Goal: Information Seeking & Learning: Learn about a topic

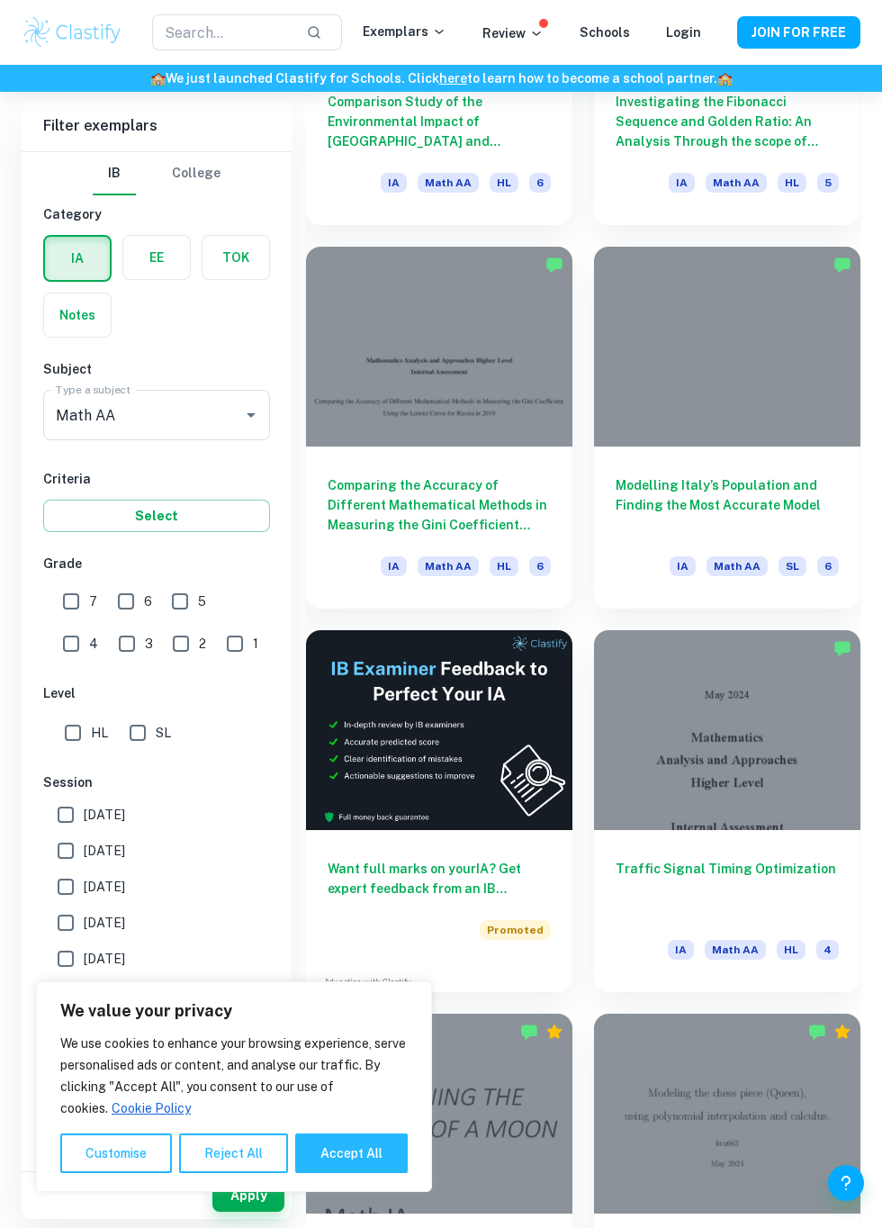
scroll to position [3426, 0]
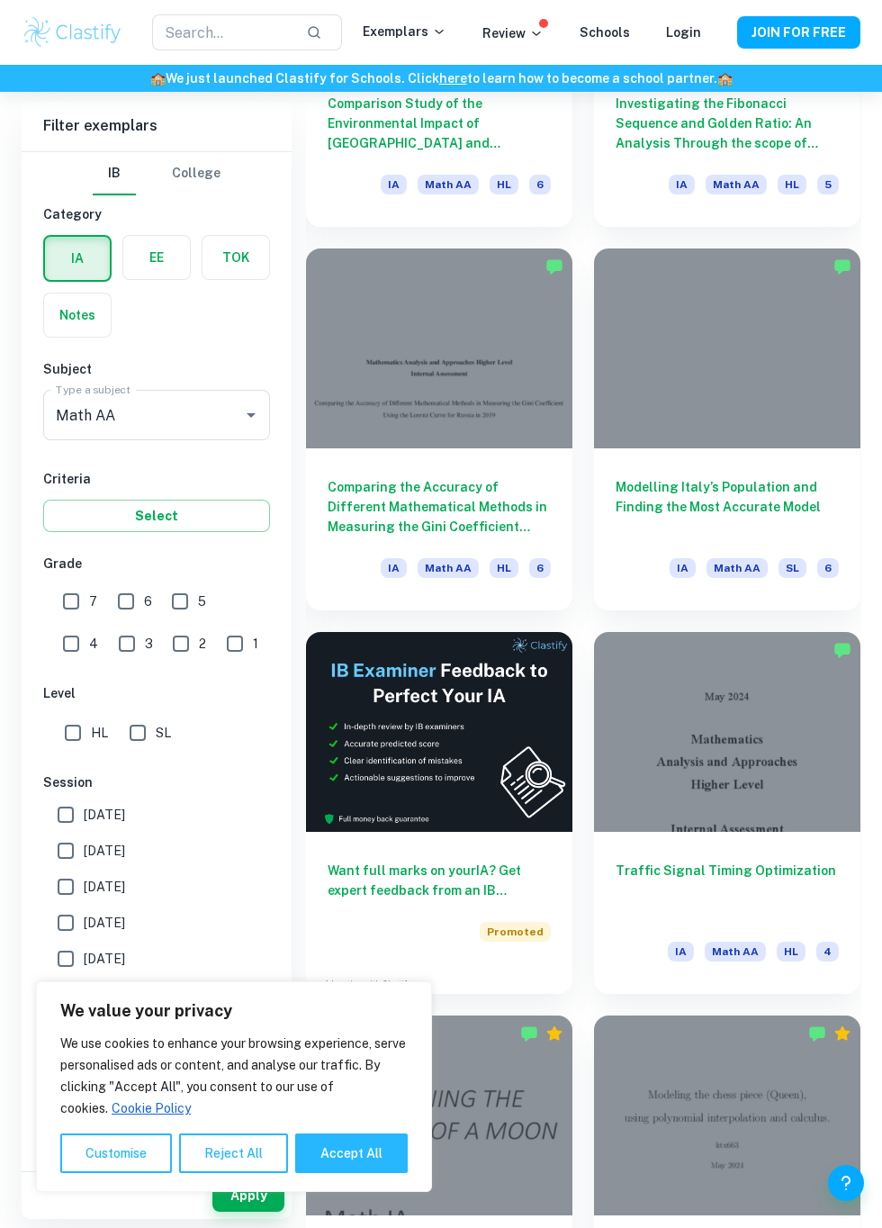
click at [765, 383] on div at bounding box center [727, 348] width 266 height 200
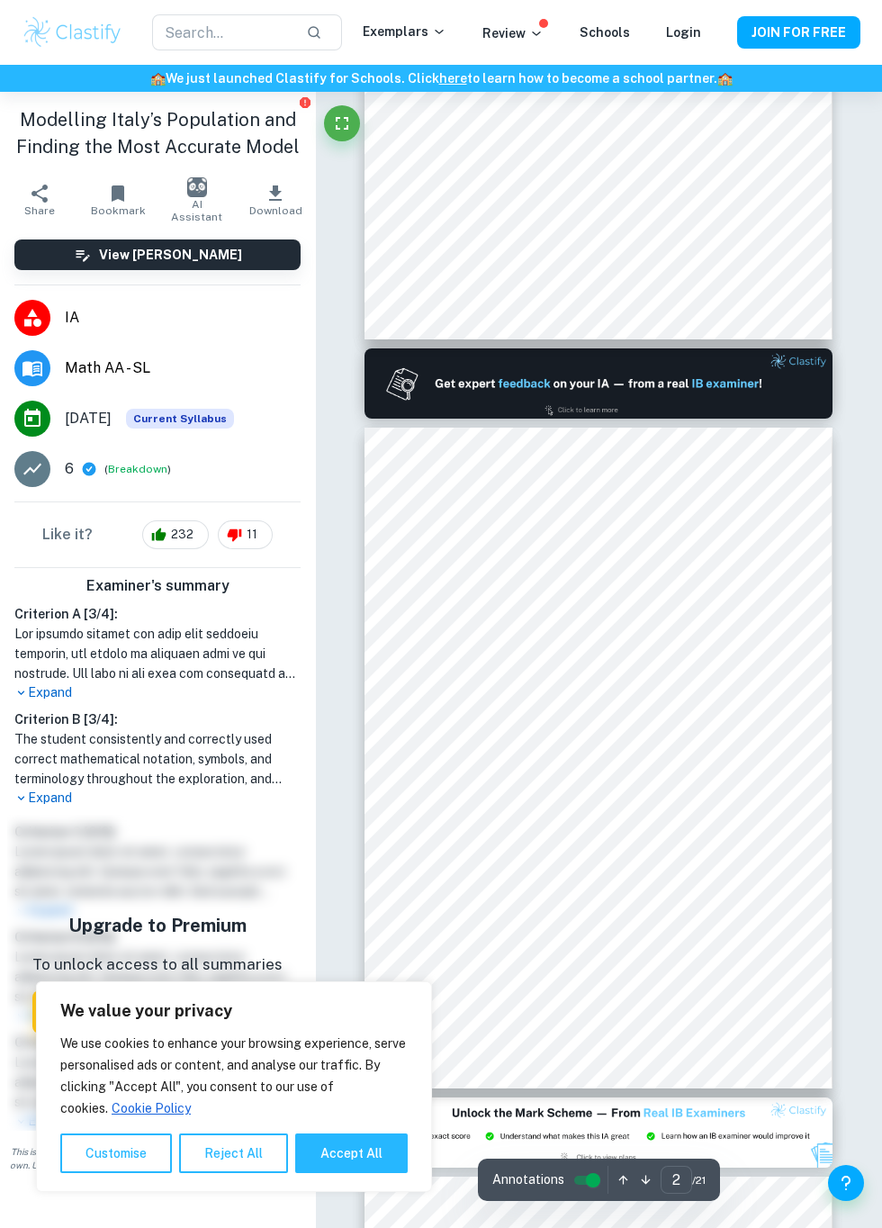
scroll to position [136, 0]
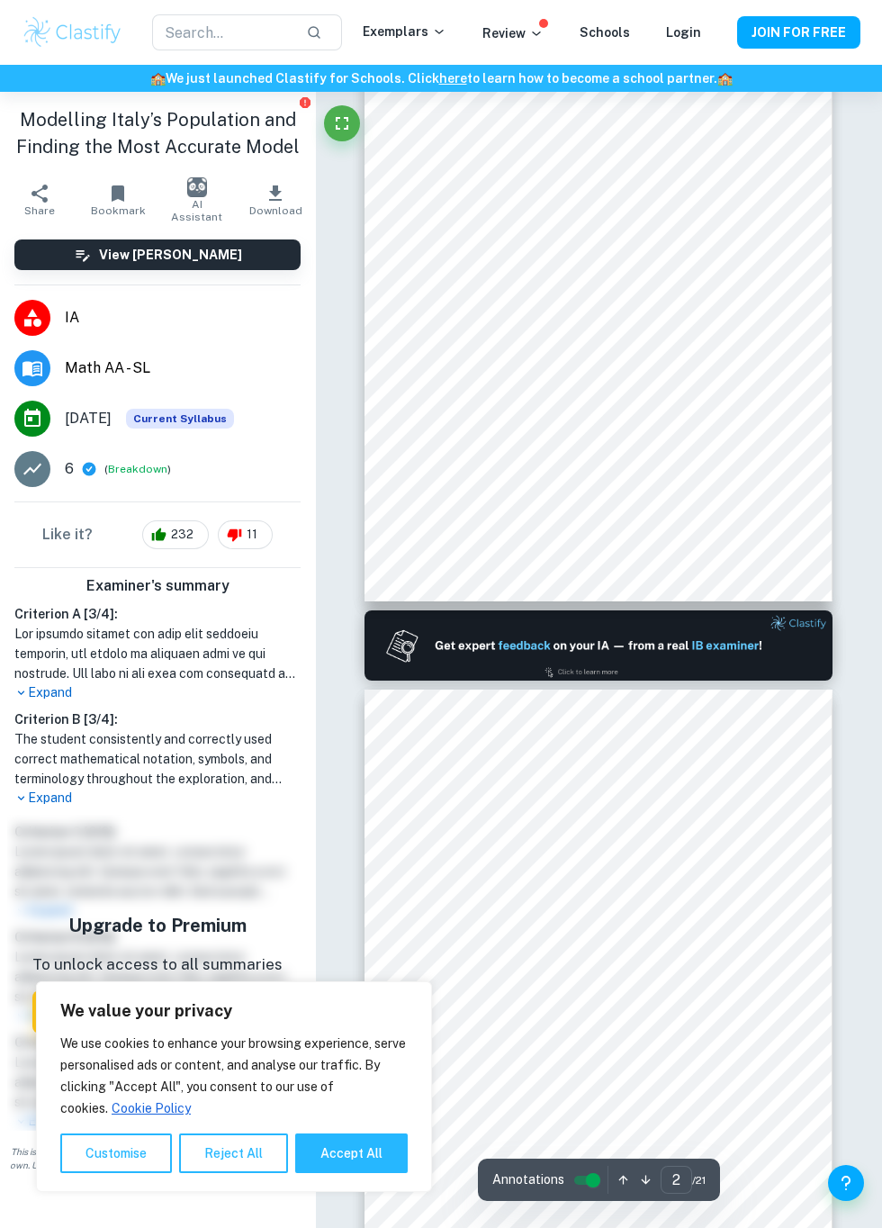
type input "1"
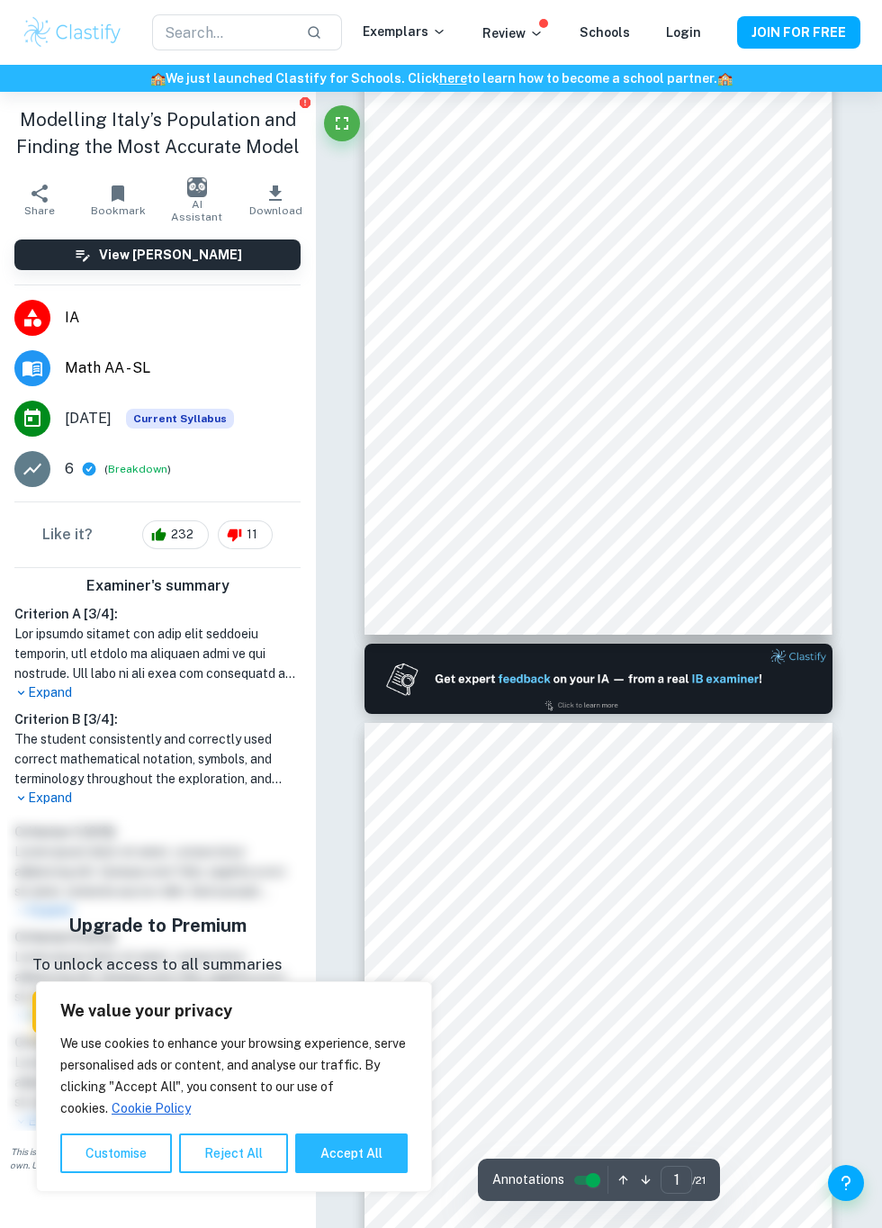
scroll to position [0, 0]
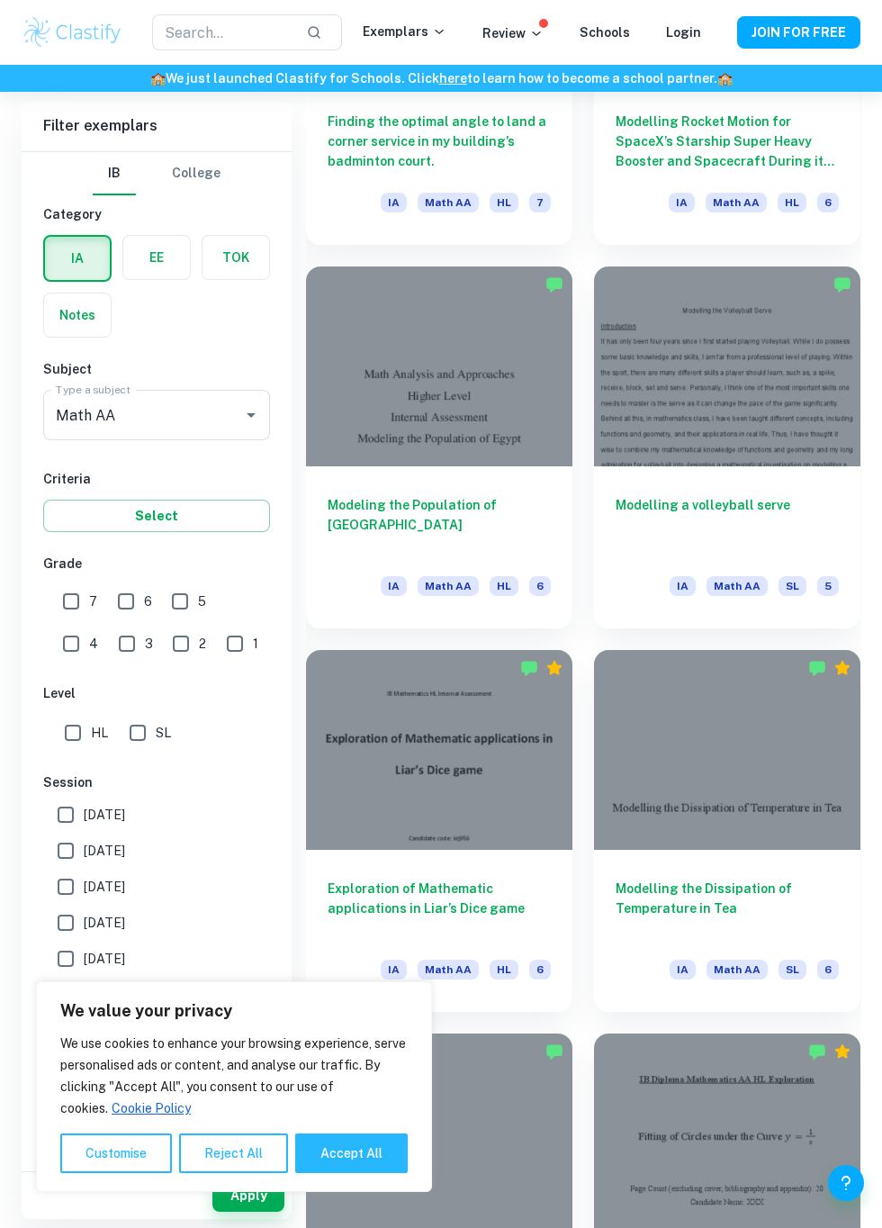
scroll to position [5755, 0]
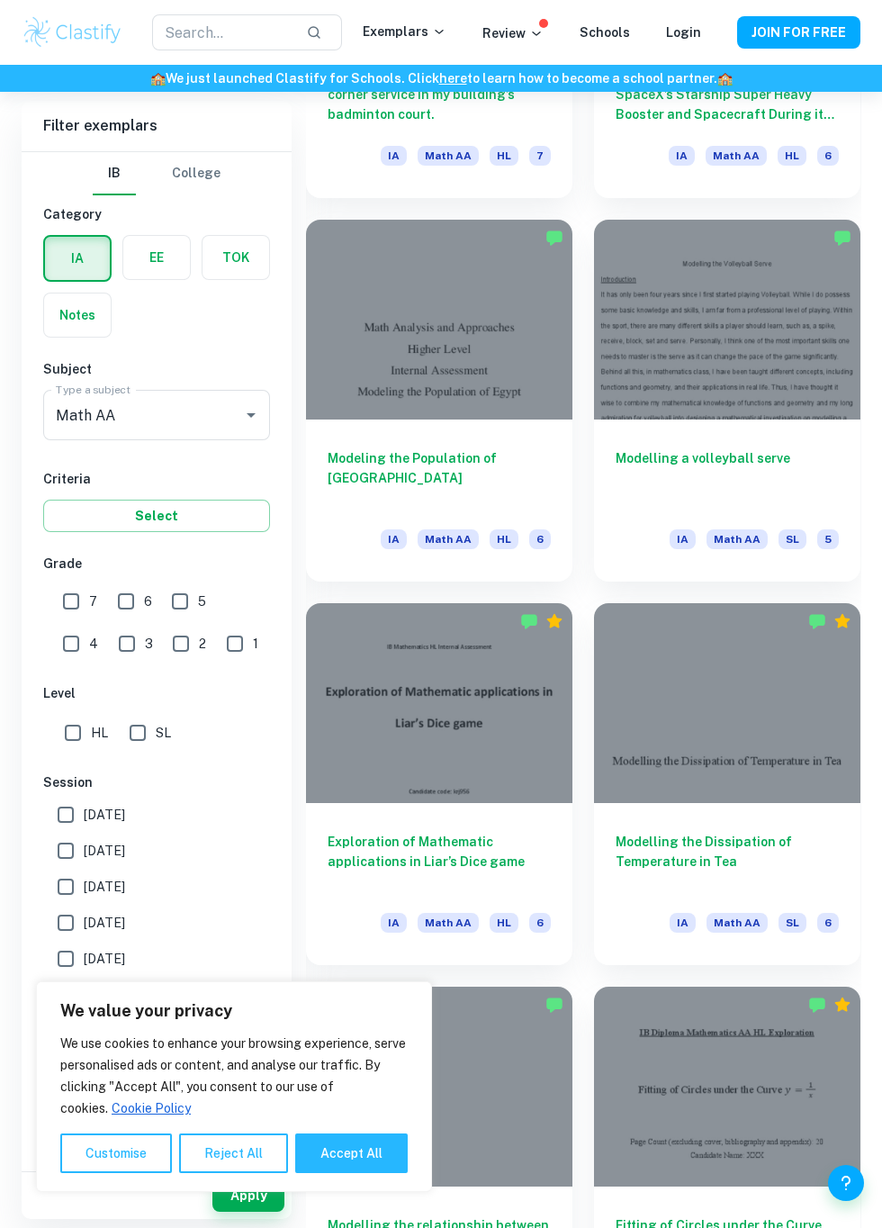
click at [415, 350] on div at bounding box center [439, 320] width 266 height 200
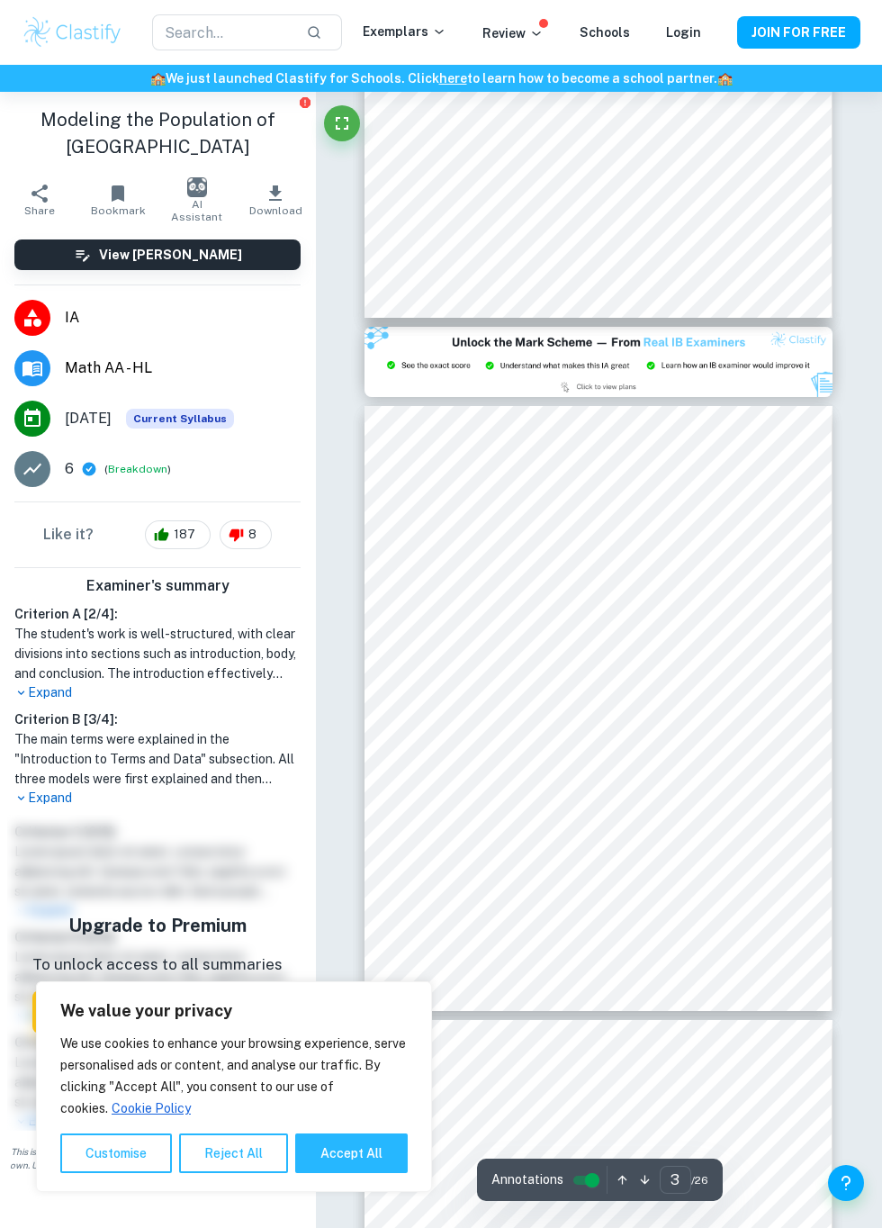
scroll to position [1093, 0]
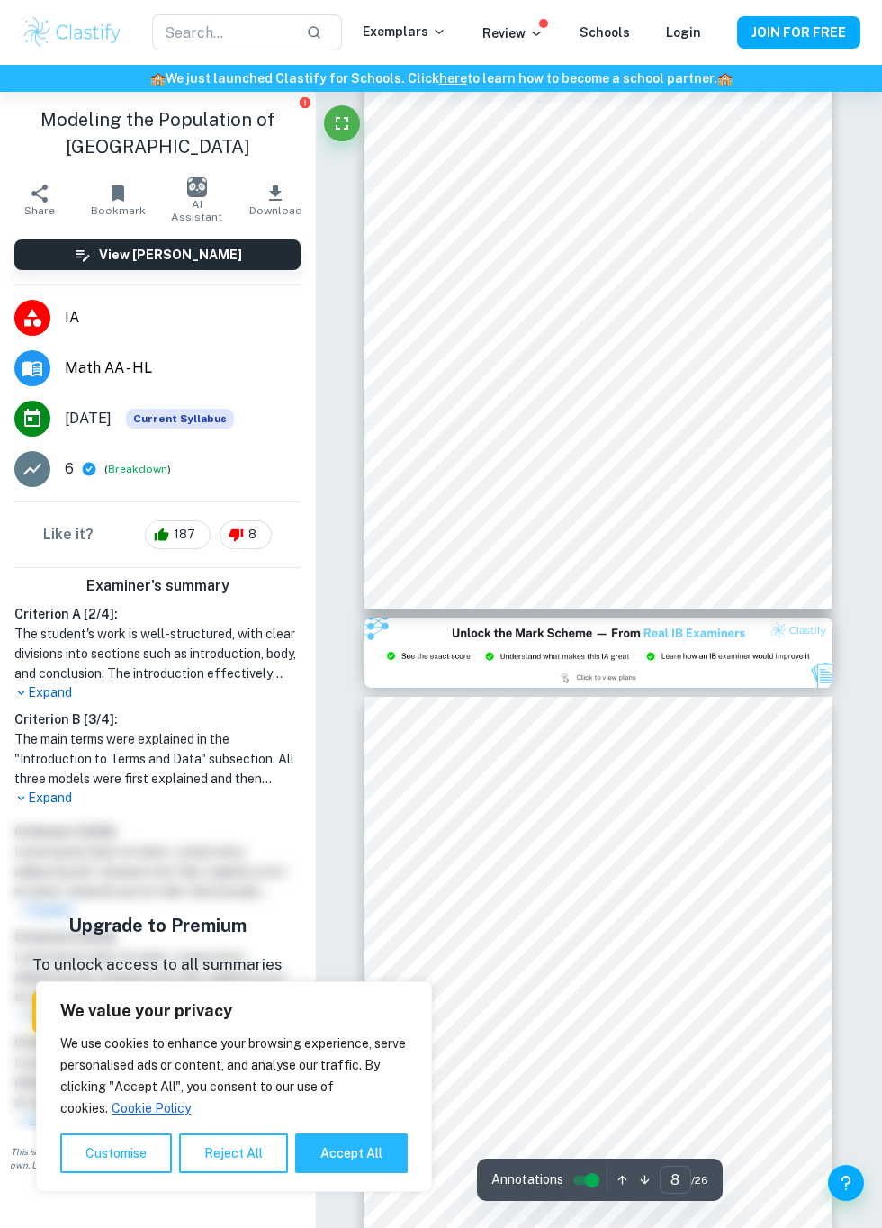
type input "9"
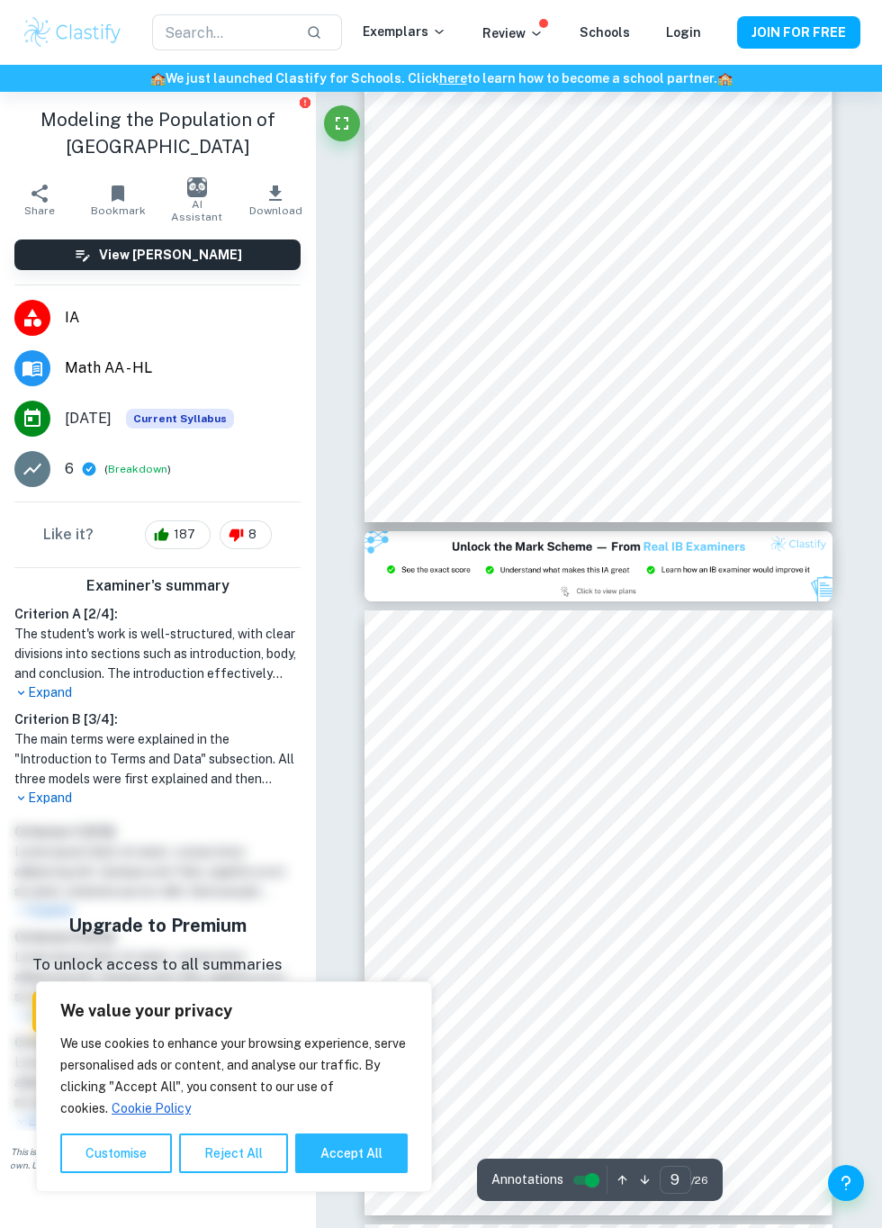
scroll to position [4646, 0]
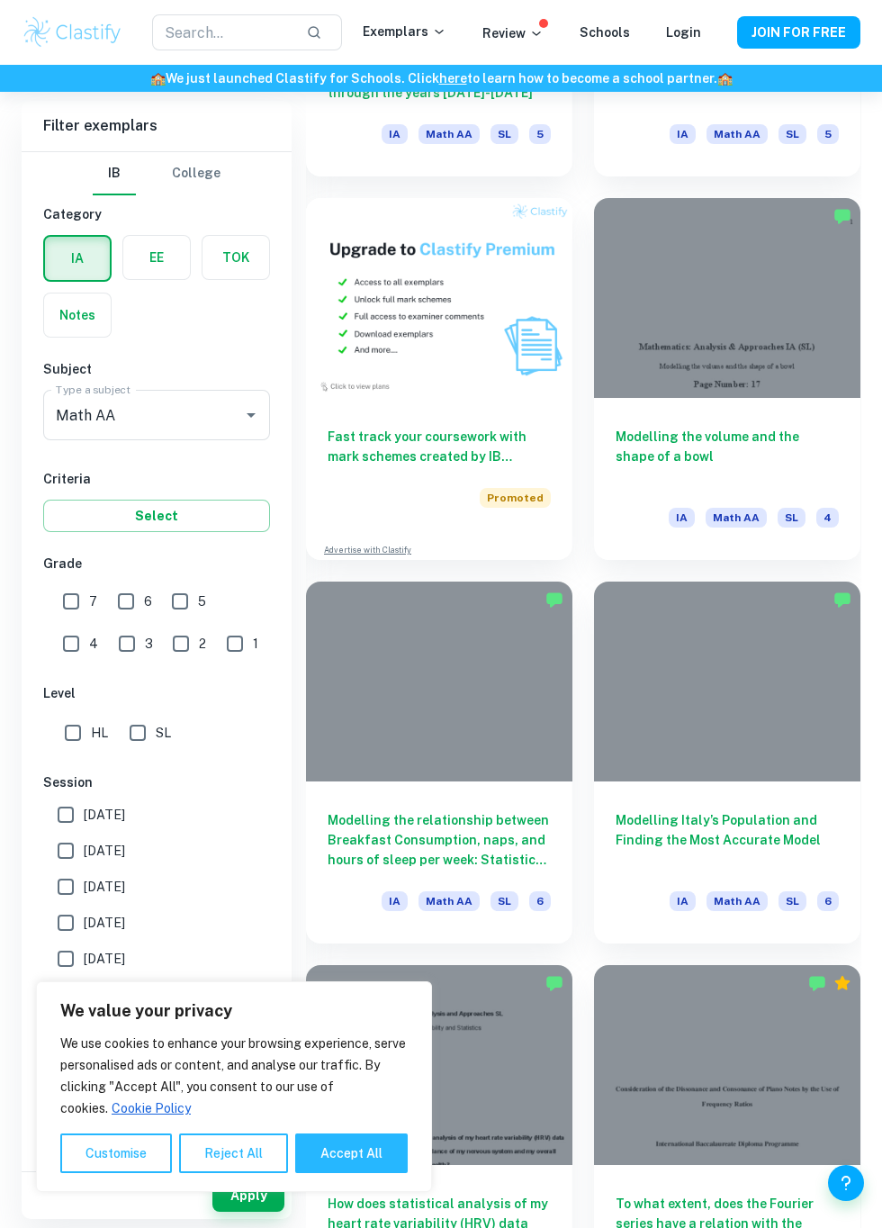
scroll to position [10763, 0]
